Goal: Task Accomplishment & Management: Manage account settings

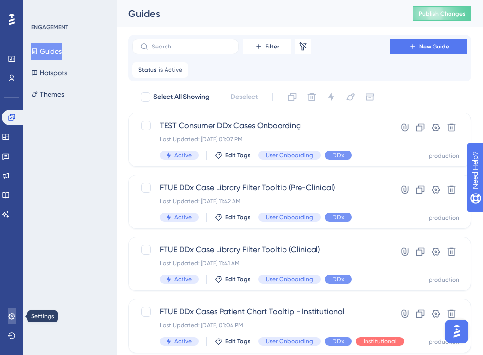
click at [12, 318] on icon at bounding box center [11, 316] width 6 height 6
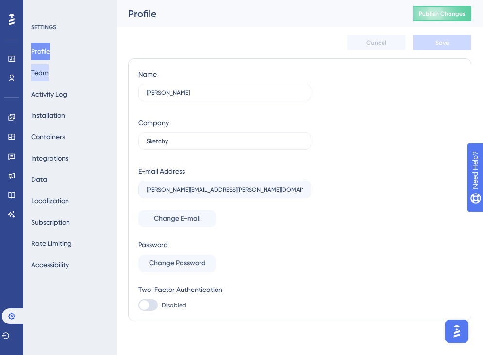
click at [49, 75] on button "Team" at bounding box center [39, 72] width 17 height 17
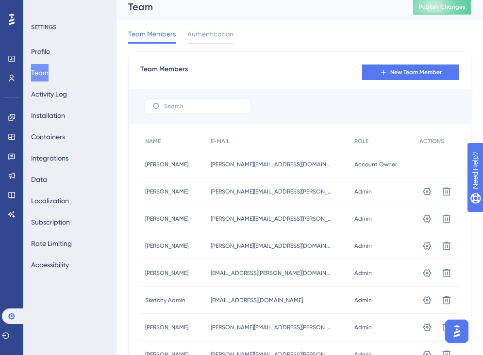
scroll to position [11, 0]
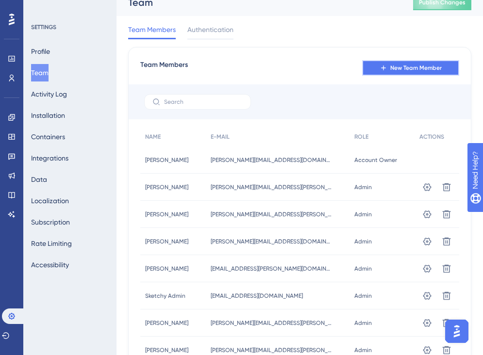
click at [402, 67] on span "New Team Member" at bounding box center [415, 68] width 51 height 8
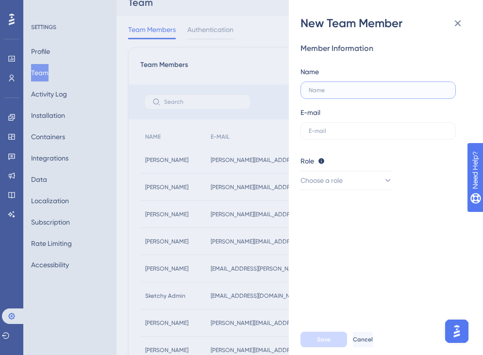
click at [347, 92] on input "text" at bounding box center [377, 90] width 139 height 7
type input "Buck"
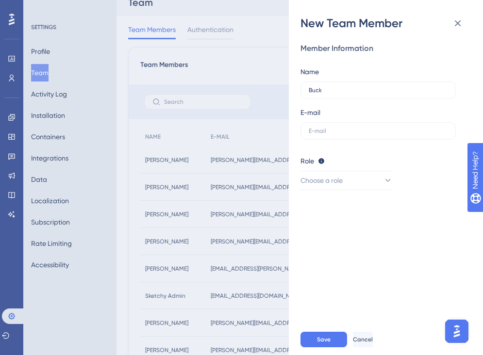
click at [378, 255] on div "Member Information Name [PERSON_NAME] E-mail Role Editor: Create & edit materia…" at bounding box center [389, 177] width 178 height 293
click at [362, 131] on input "text" at bounding box center [377, 131] width 139 height 7
paste input "[EMAIL_ADDRESS][PERSON_NAME][DOMAIN_NAME]"
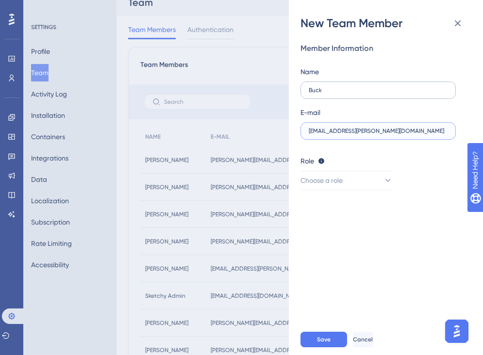
type input "[EMAIL_ADDRESS][PERSON_NAME][DOMAIN_NAME]"
click at [350, 90] on input "Buck" at bounding box center [377, 90] width 139 height 7
paste input "[PERSON_NAME]"
type input "[PERSON_NAME]"
click at [418, 248] on div "Member Information Name [PERSON_NAME] E-mail [EMAIL_ADDRESS][PERSON_NAME][DOMAI…" at bounding box center [389, 177] width 178 height 293
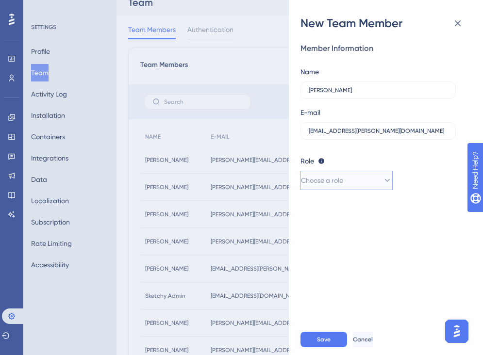
click at [373, 182] on button "Choose a role" at bounding box center [346, 180] width 92 height 19
click at [350, 210] on div "Admin Admin" at bounding box center [347, 209] width 80 height 19
click at [345, 275] on div "Member Information Name [PERSON_NAME] E-mail [EMAIL_ADDRESS][PERSON_NAME][DOMAI…" at bounding box center [389, 177] width 178 height 293
click at [321, 339] on span "Save" at bounding box center [324, 340] width 14 height 8
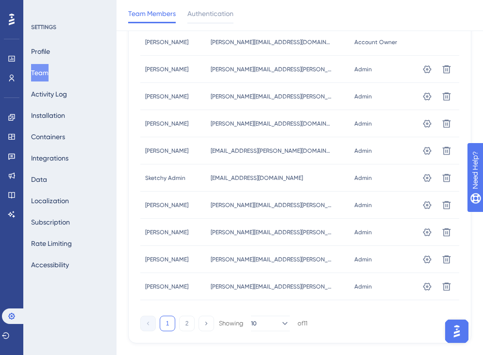
scroll to position [131, 0]
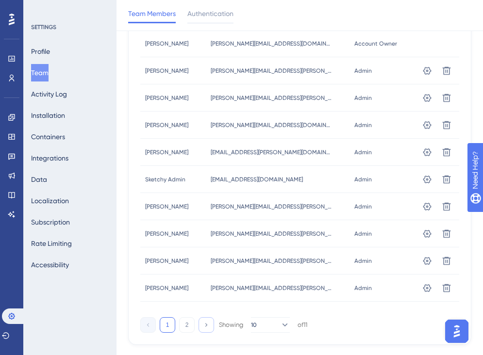
click at [208, 326] on icon at bounding box center [206, 325] width 6 height 6
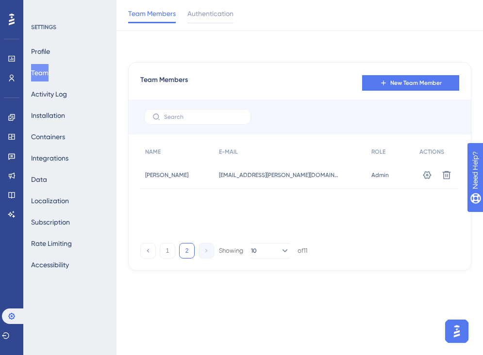
scroll to position [0, 0]
